Goal: Check status: Check status

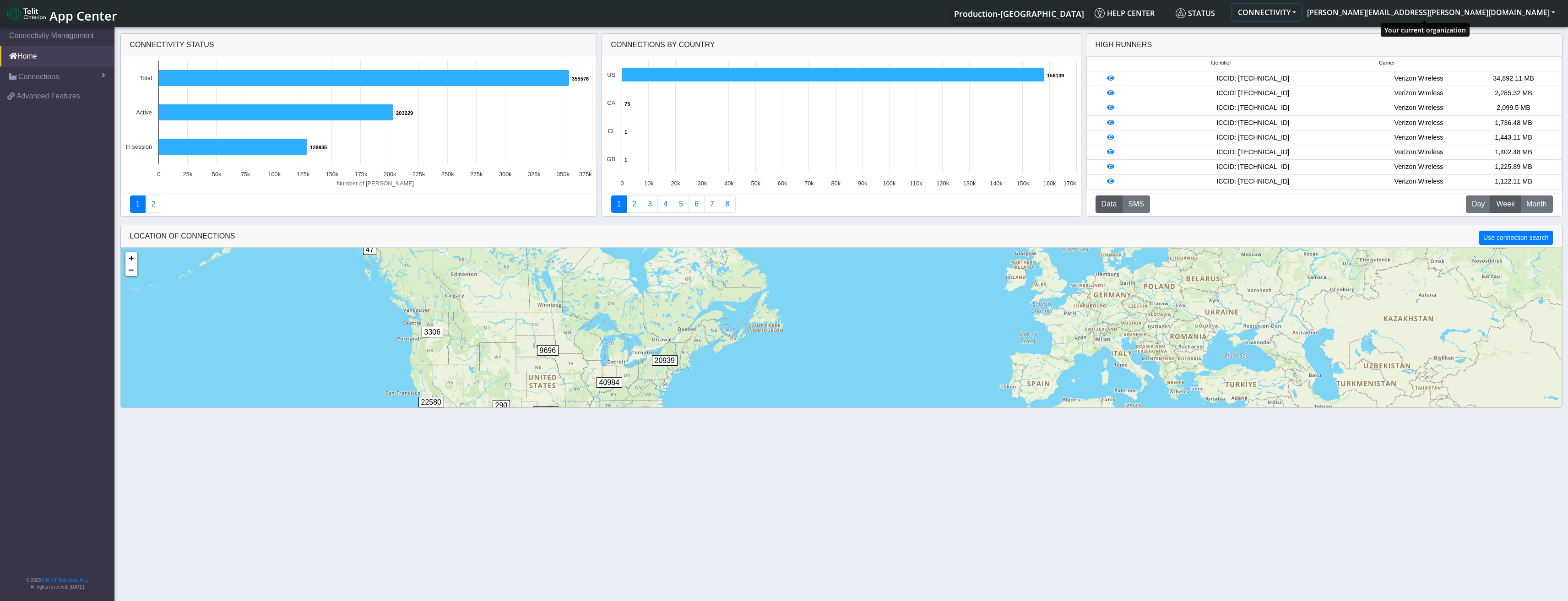
click at [1302, 17] on button "CONNECTIVITY" at bounding box center [1266, 12] width 69 height 16
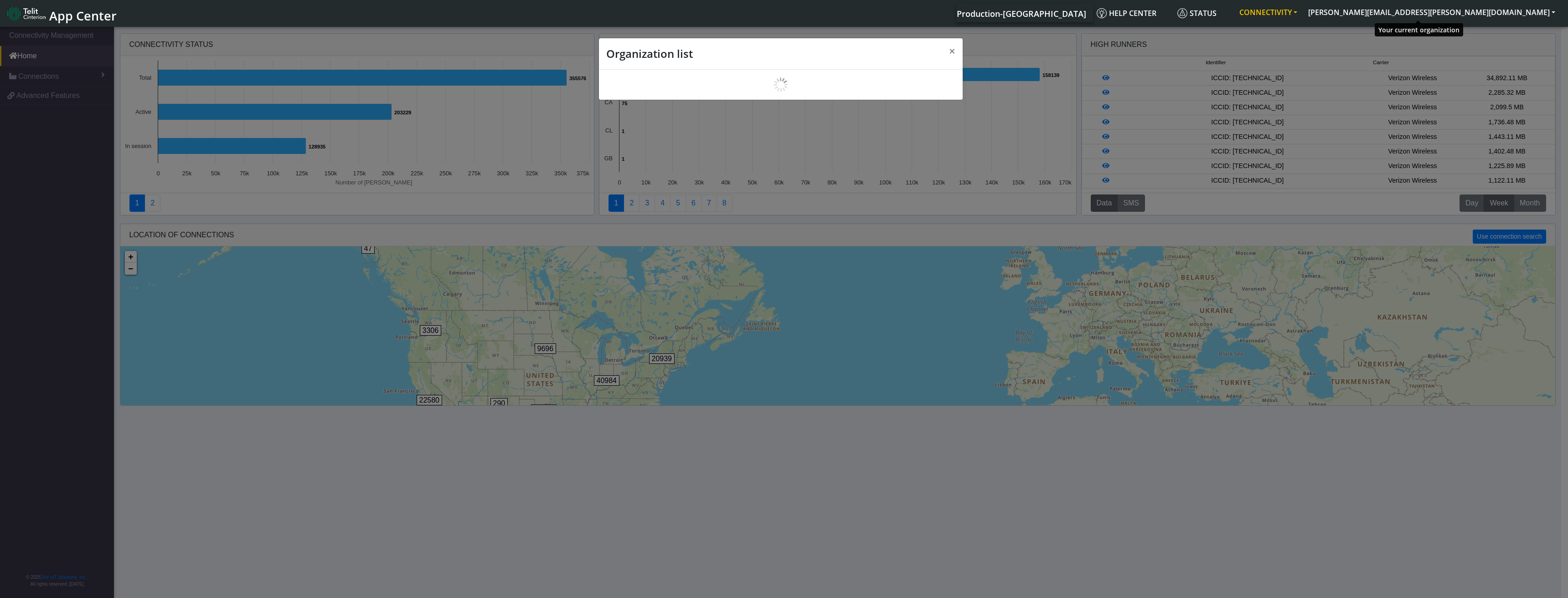
scroll to position [3, 0]
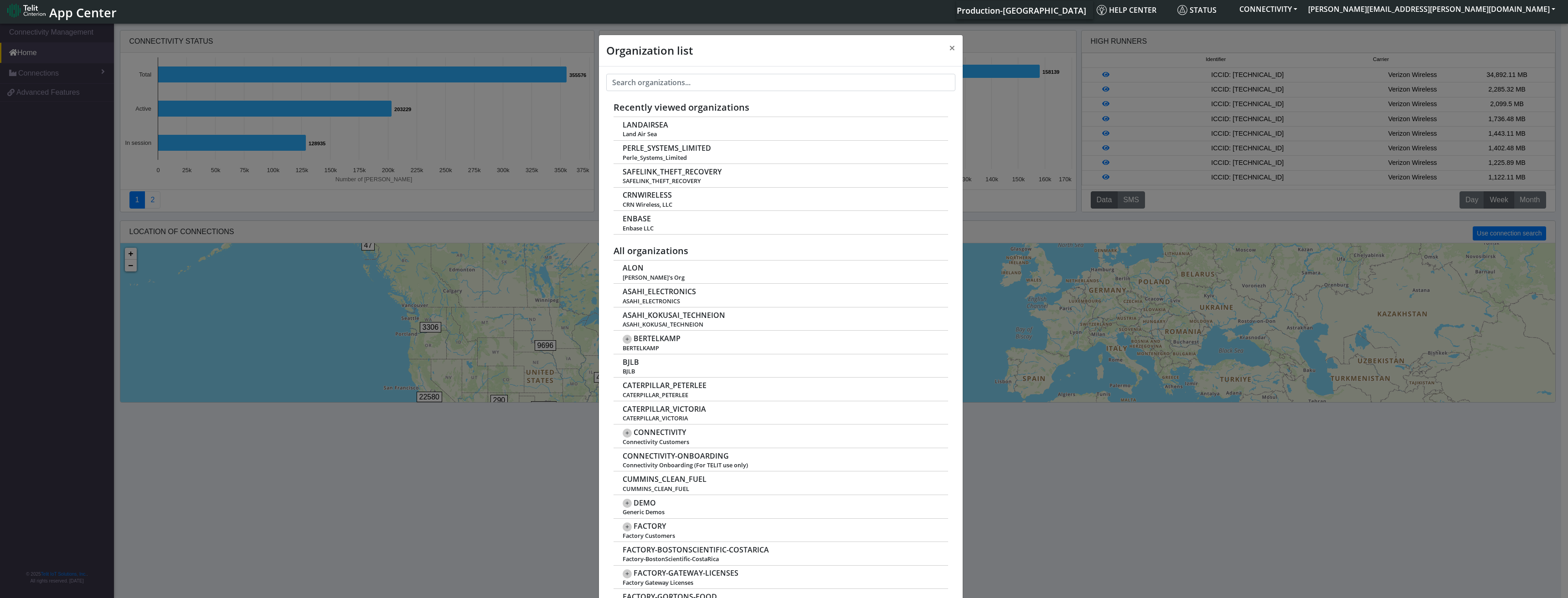
click at [972, 8] on div "Production-[GEOGRAPHIC_DATA] Help center Status CONNECTIVITY [PERSON_NAME][EMAI…" at bounding box center [841, 10] width 1438 height 18
click at [949, 48] on span "×" at bounding box center [952, 47] width 6 height 15
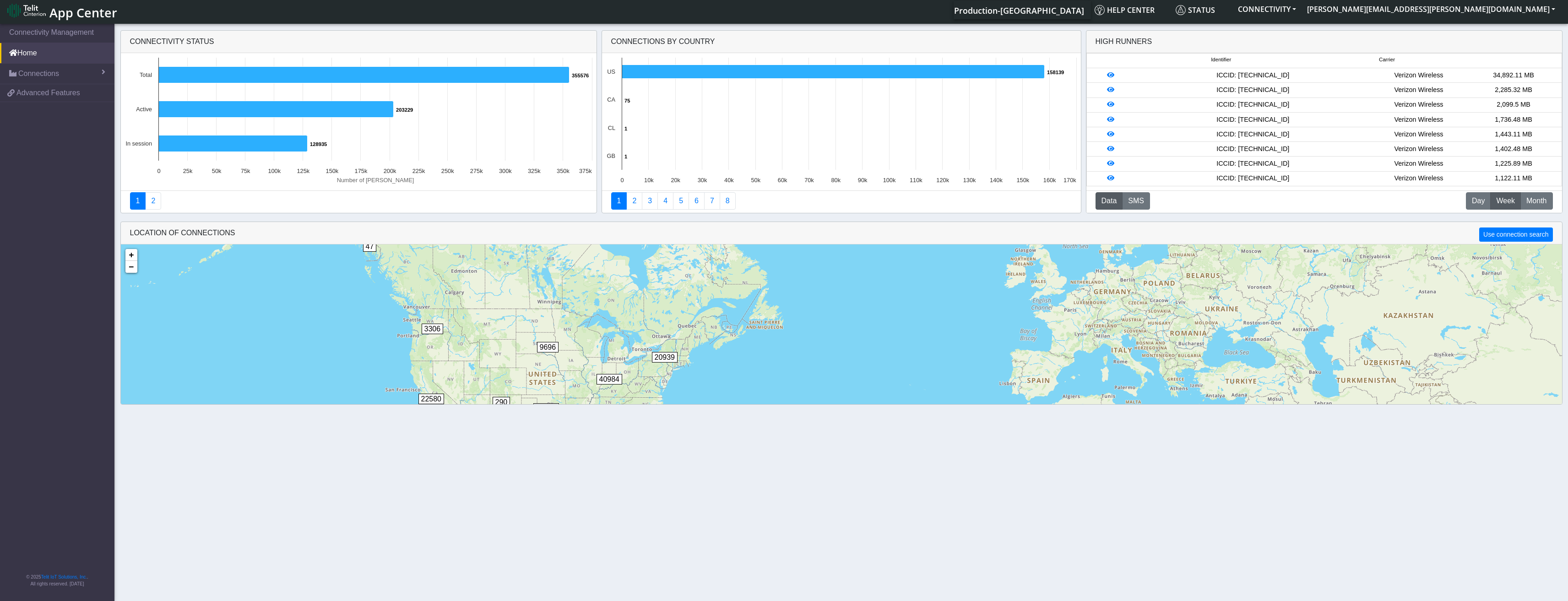
click at [1084, 5] on span "Production-[GEOGRAPHIC_DATA]" at bounding box center [1018, 11] width 130 height 11
click at [1084, 13] on span "Production-[GEOGRAPHIC_DATA]" at bounding box center [1018, 11] width 130 height 11
click at [1084, 10] on span "Production-[GEOGRAPHIC_DATA]" at bounding box center [1018, 11] width 130 height 11
click at [1302, 13] on button "CONNECTIVITY" at bounding box center [1266, 8] width 69 height 16
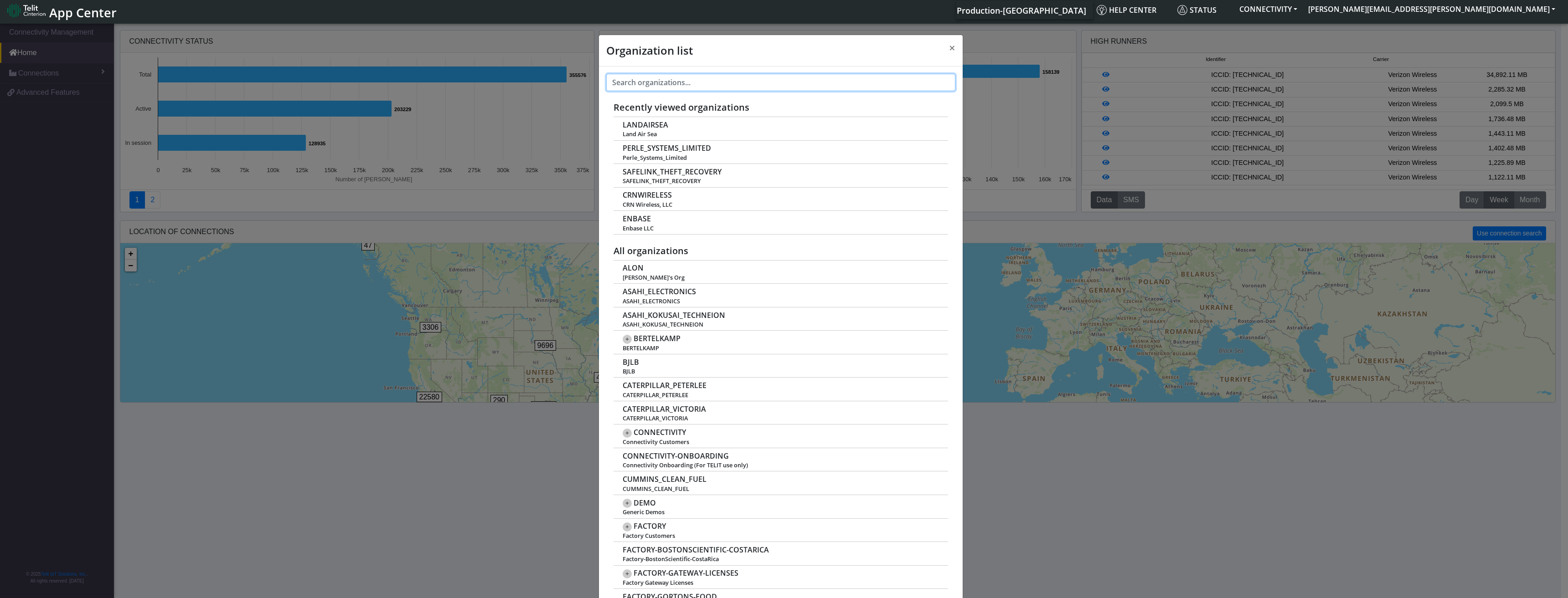
click at [775, 87] on input "text" at bounding box center [780, 83] width 349 height 17
paste input "PERLE"
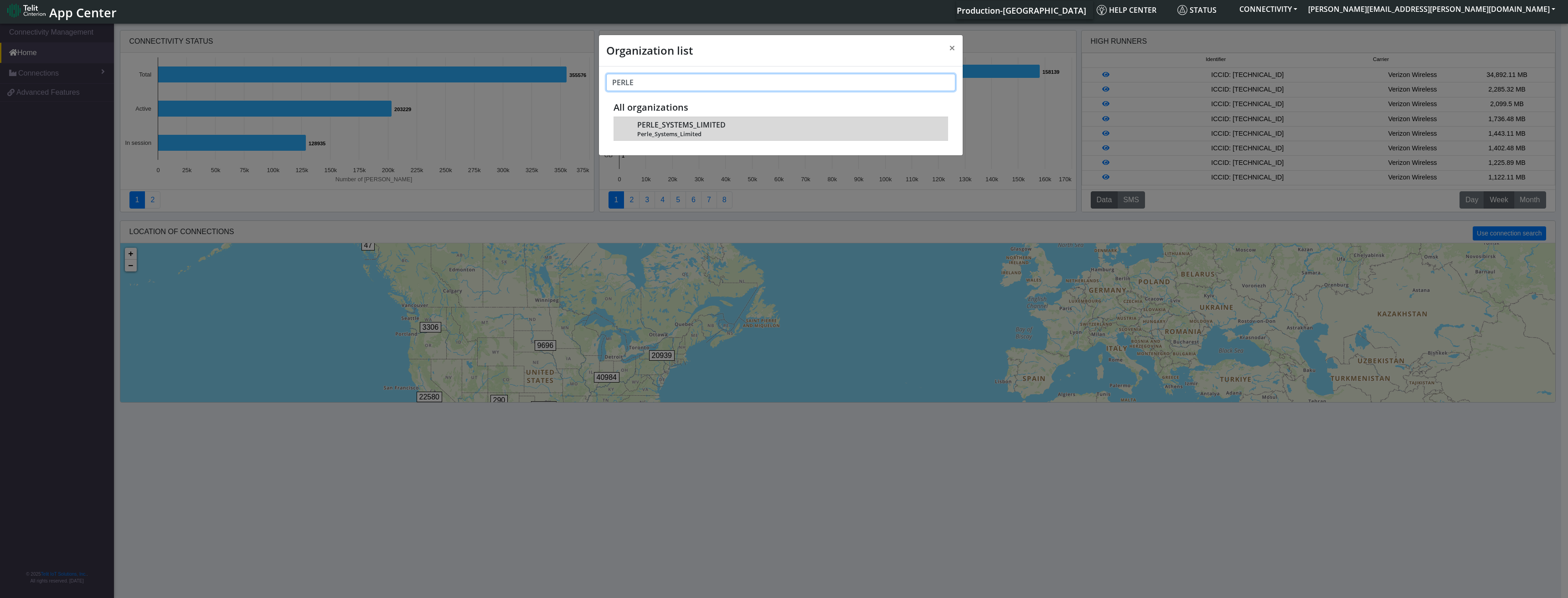
type input "PERLE"
click at [658, 127] on span "PERLE_SYSTEMS_LIMITED" at bounding box center [681, 125] width 88 height 8
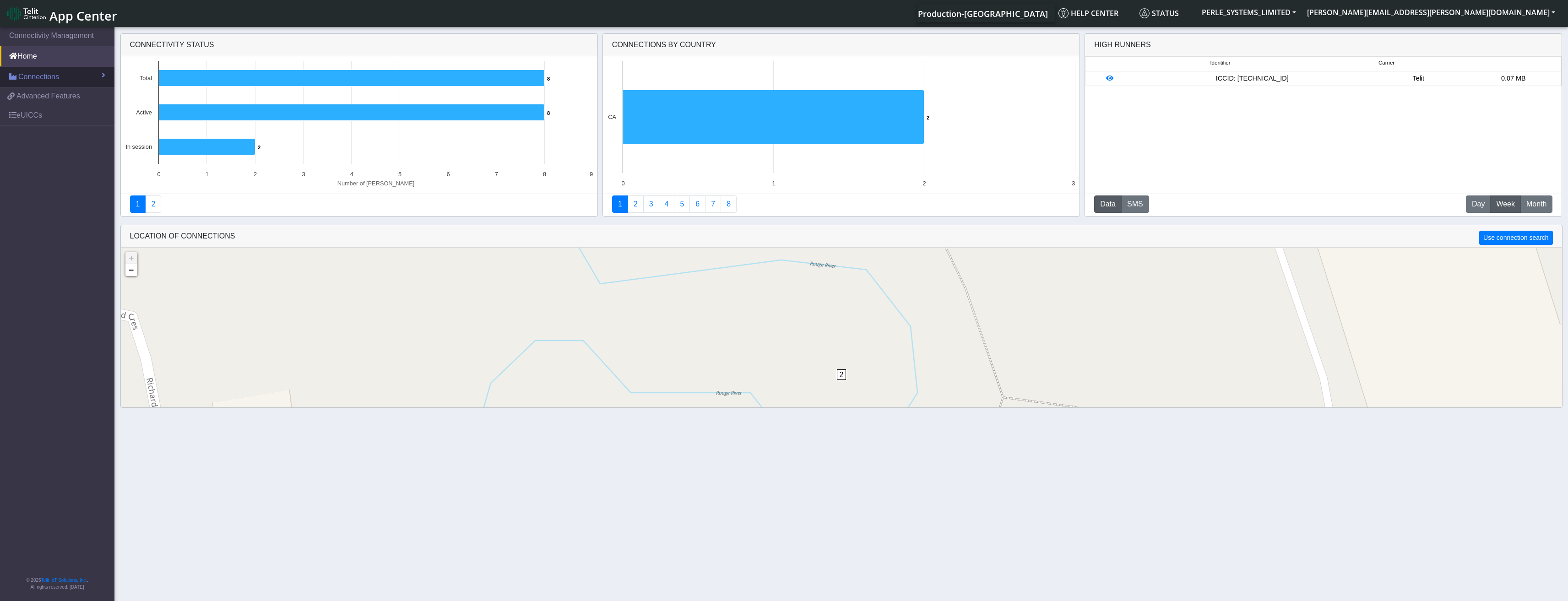
drag, startPoint x: 71, startPoint y: 70, endPoint x: 90, endPoint y: 75, distance: 19.6
click at [71, 71] on link "Connections" at bounding box center [57, 77] width 115 height 20
click at [53, 97] on link "List" at bounding box center [57, 96] width 115 height 19
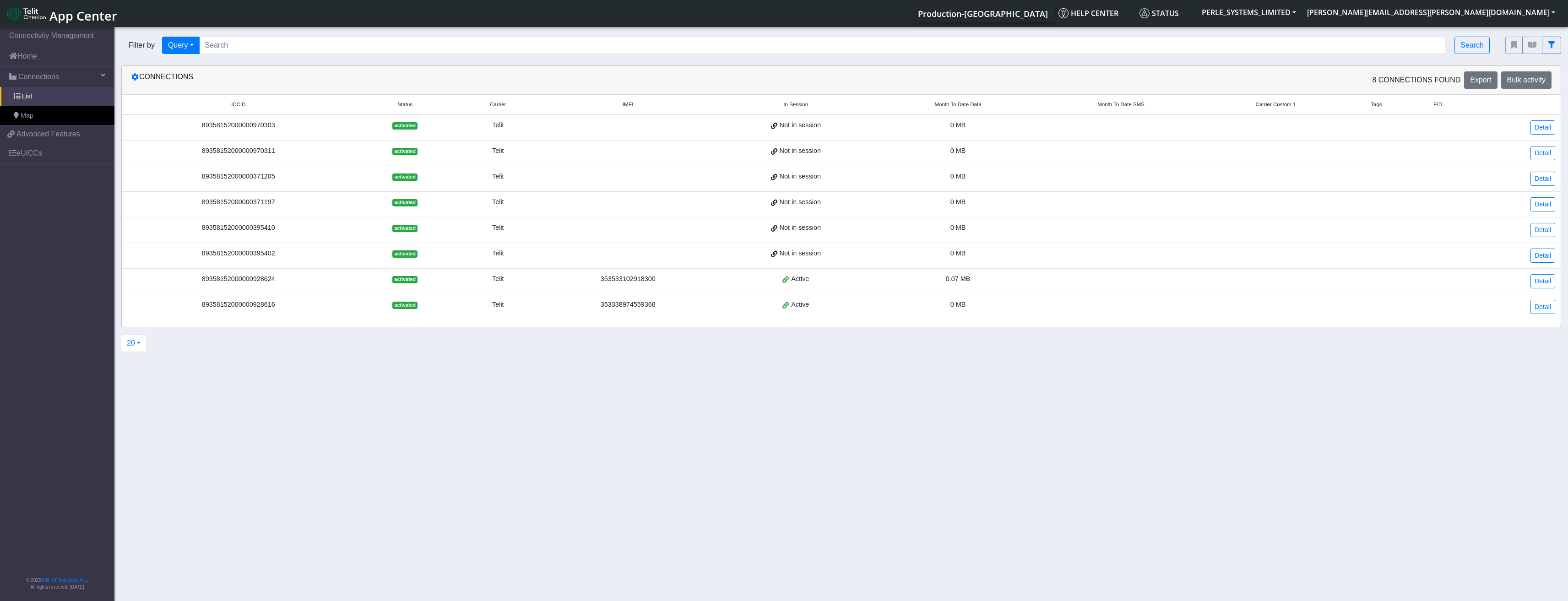
click at [243, 278] on div "89358152000000928624" at bounding box center [238, 279] width 223 height 10
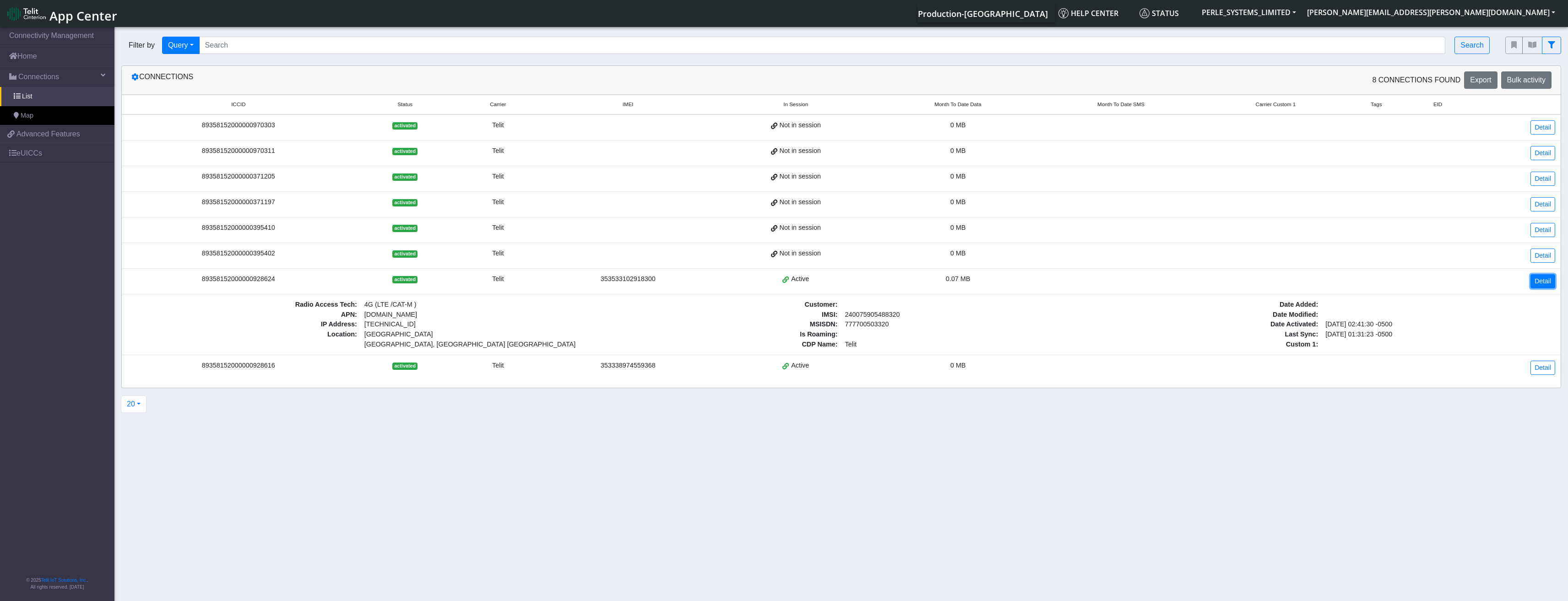
click at [1530, 283] on link "Detail" at bounding box center [1542, 281] width 25 height 14
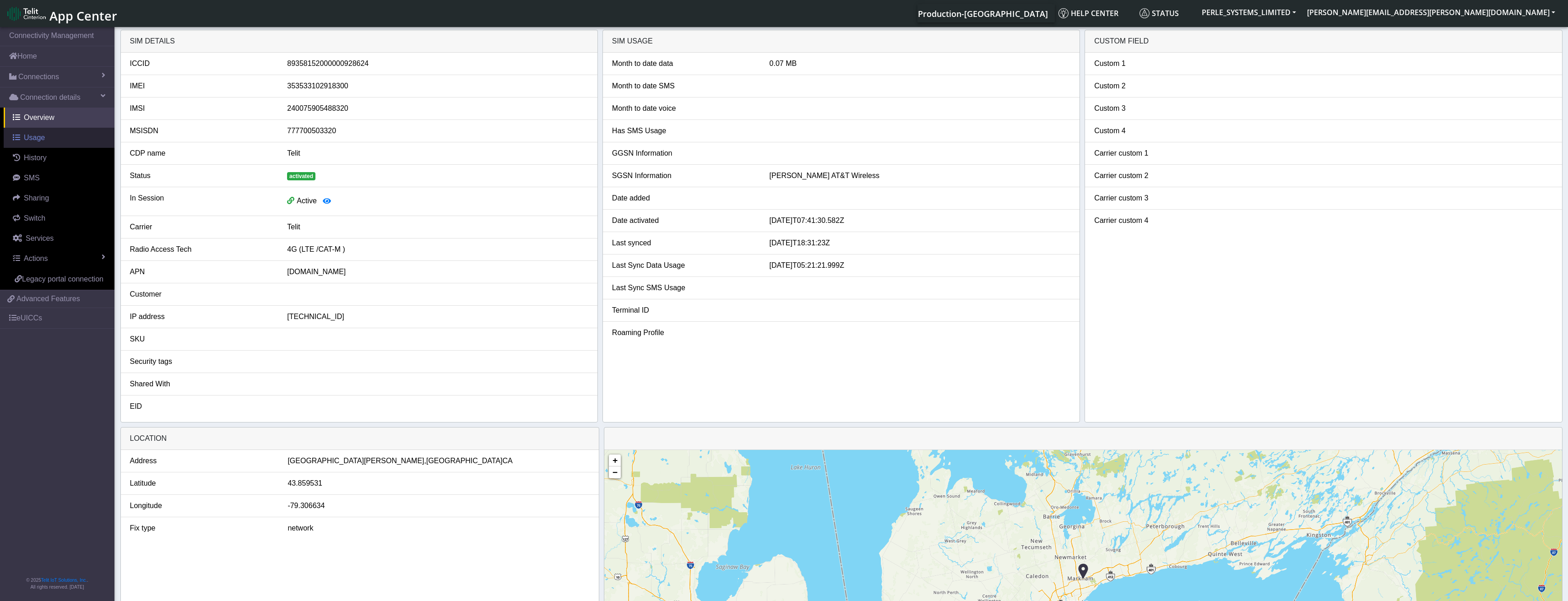
click at [34, 138] on span "Usage" at bounding box center [34, 137] width 21 height 8
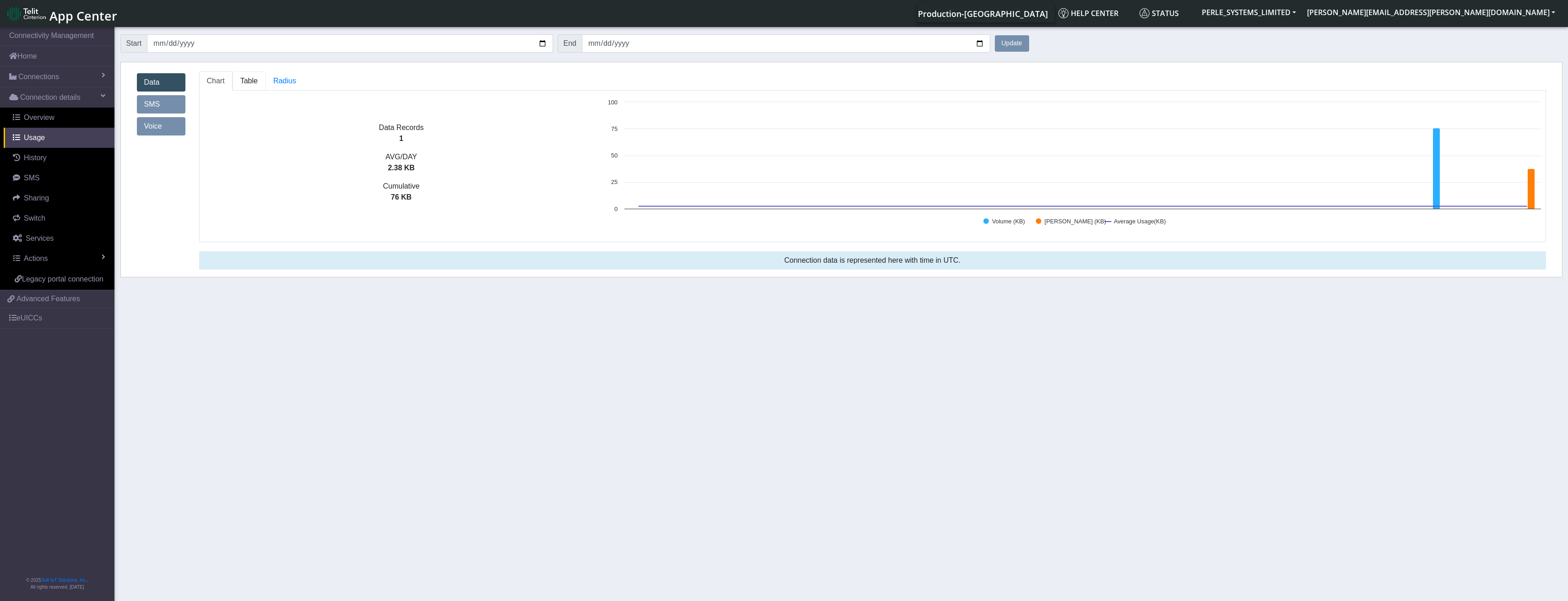
click at [247, 83] on span "Table" at bounding box center [249, 80] width 18 height 8
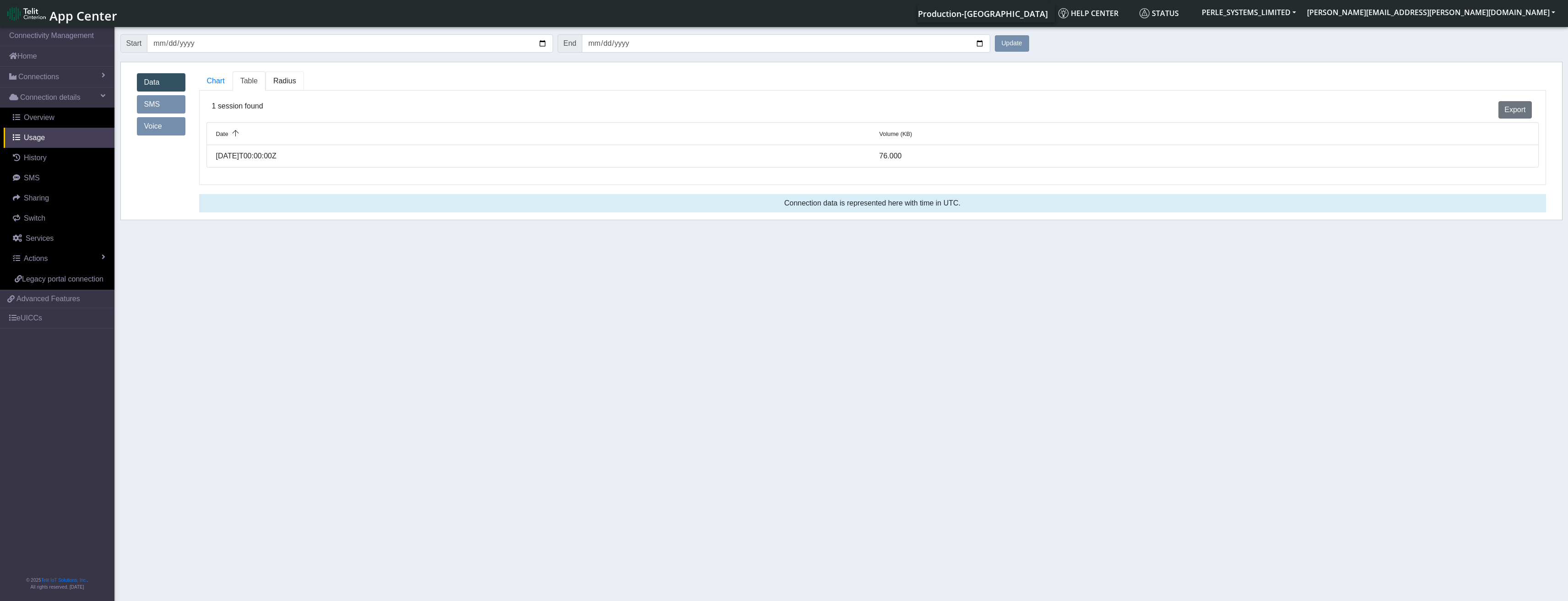
click at [258, 78] on span "Radius" at bounding box center [249, 80] width 18 height 8
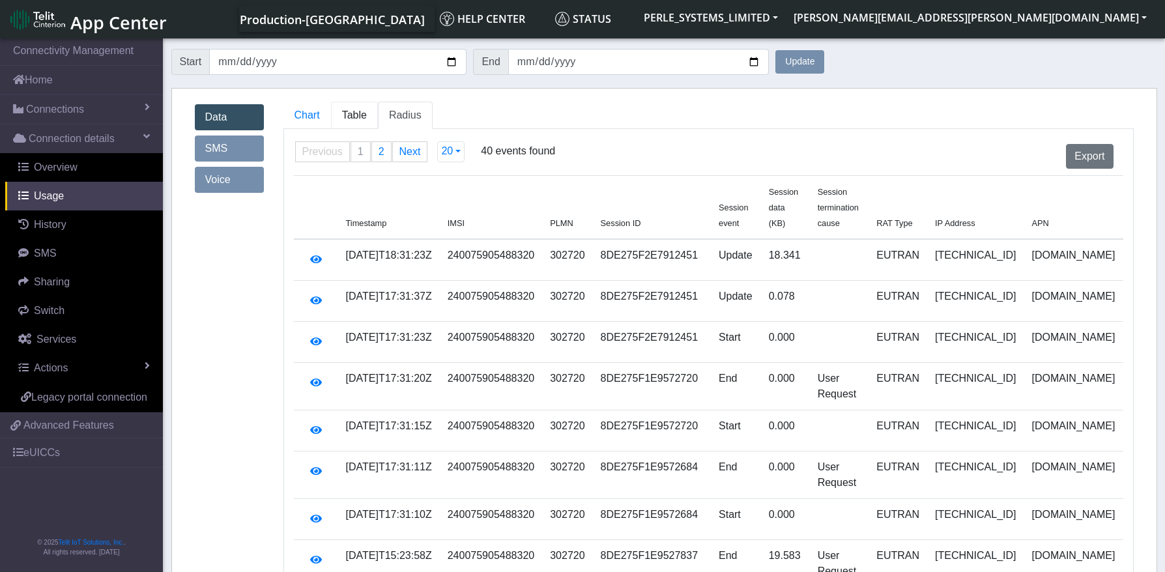
click at [371, 112] on link "Table" at bounding box center [354, 115] width 47 height 27
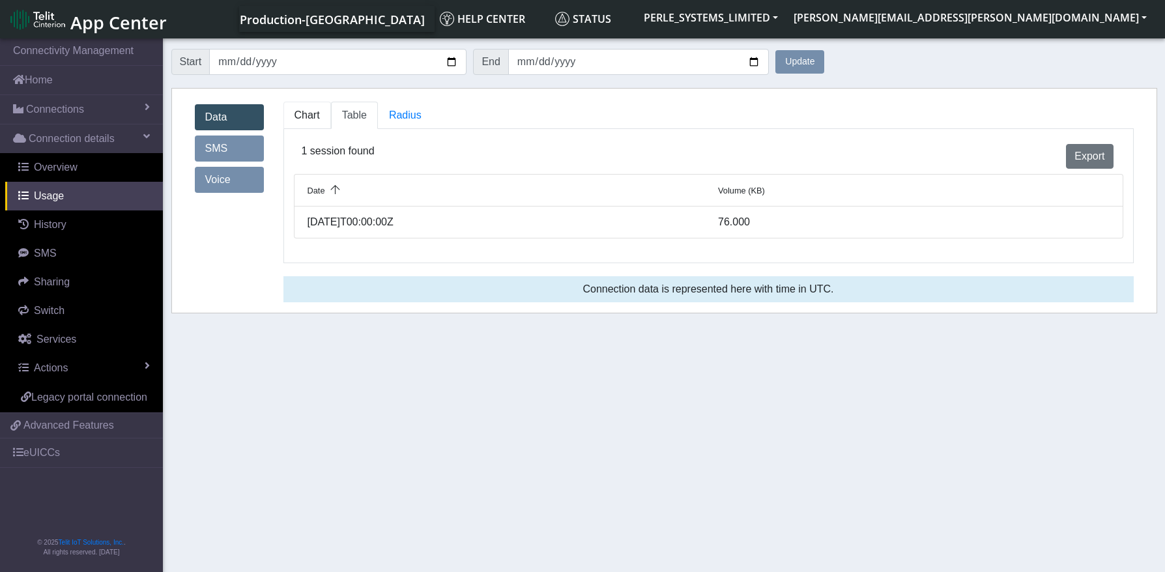
click at [304, 113] on span "Chart" at bounding box center [306, 114] width 25 height 11
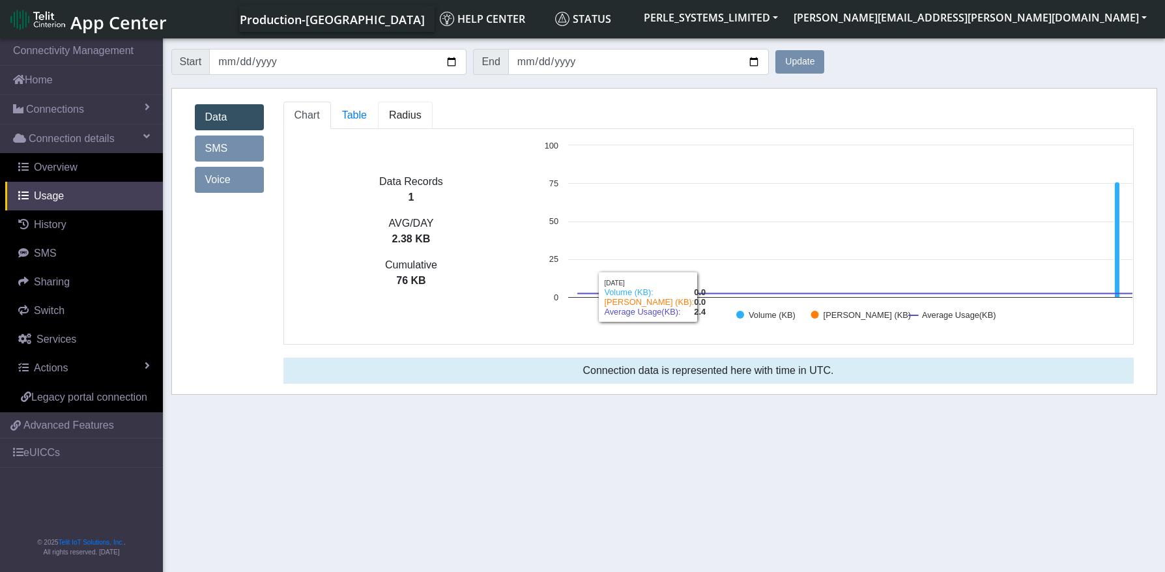
click at [378, 107] on link "Radius" at bounding box center [354, 115] width 47 height 27
